Goal: Navigation & Orientation: Find specific page/section

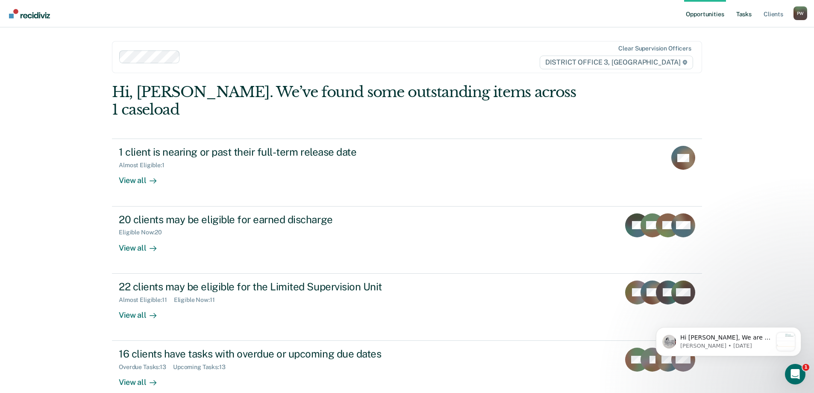
click at [740, 17] on link "Tasks" at bounding box center [744, 13] width 19 height 27
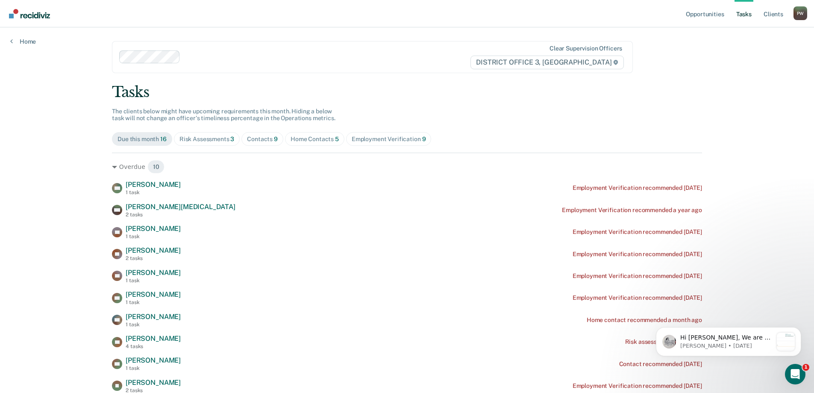
click at [742, 14] on link "Tasks" at bounding box center [744, 13] width 19 height 27
click at [713, 15] on link "Opportunities" at bounding box center [704, 13] width 41 height 27
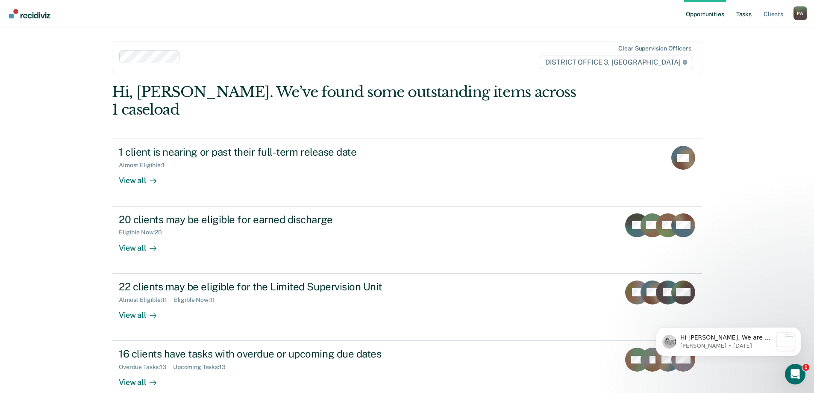
click at [745, 14] on link "Tasks" at bounding box center [744, 13] width 19 height 27
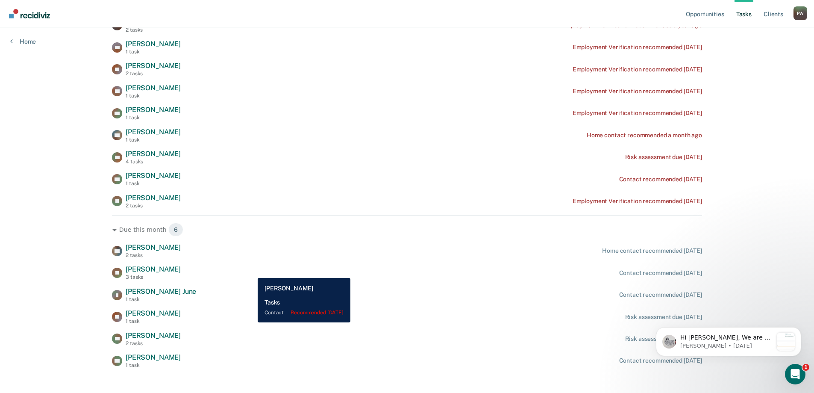
scroll to position [194, 0]
